Goal: Information Seeking & Learning: Learn about a topic

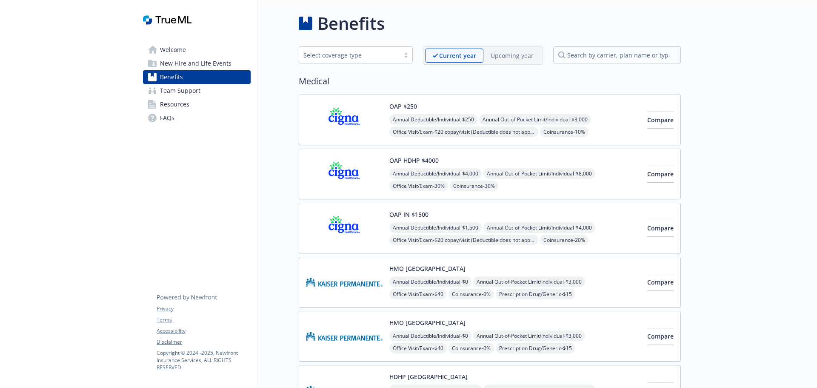
scroll to position [425, 0]
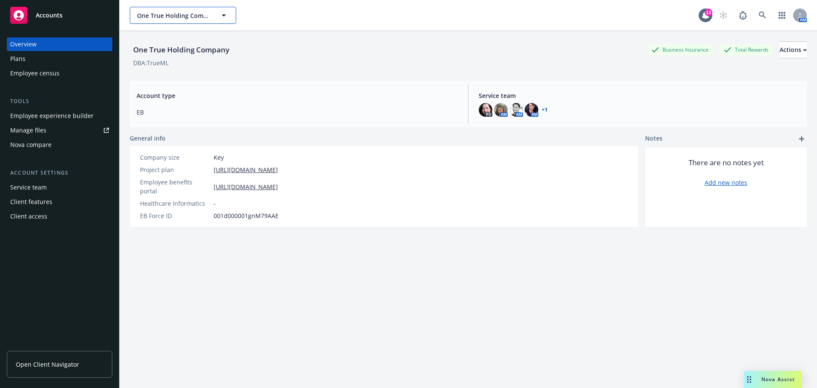
click at [201, 19] on span "One True Holding Company" at bounding box center [174, 15] width 74 height 9
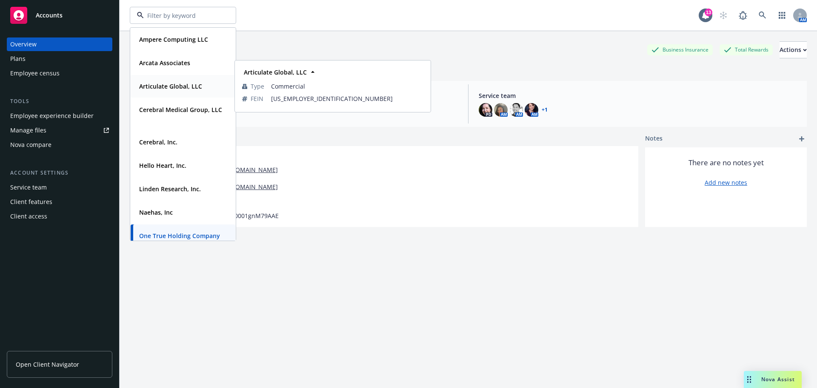
click at [168, 84] on strong "Articulate Global, LLC" at bounding box center [170, 86] width 63 height 8
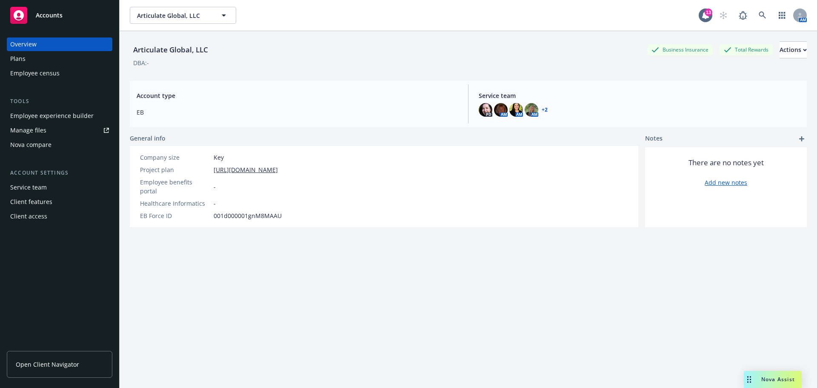
click at [56, 363] on span "Open Client Navigator" at bounding box center [47, 364] width 63 height 9
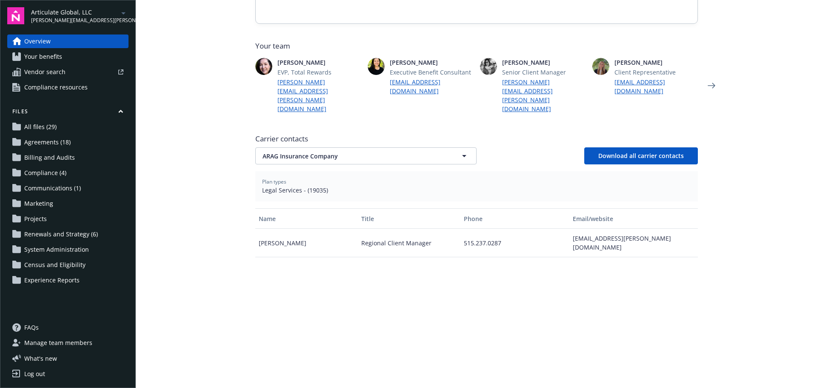
scroll to position [170, 0]
